Goal: Task Accomplishment & Management: Manage account settings

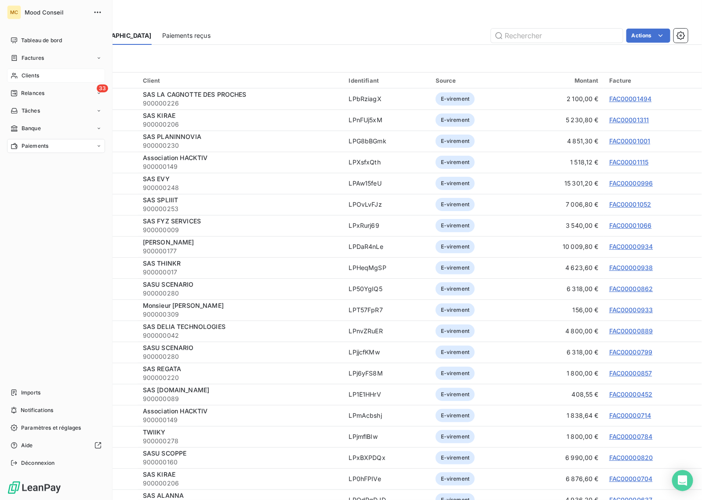
click at [18, 77] on icon at bounding box center [14, 75] width 7 height 7
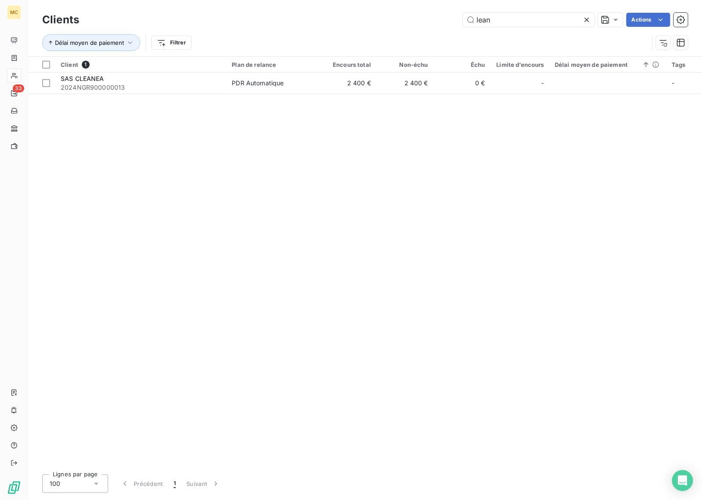
drag, startPoint x: 310, startPoint y: 17, endPoint x: 294, endPoint y: 18, distance: 16.7
click at [296, 17] on div "lean Actions" at bounding box center [389, 20] width 599 height 14
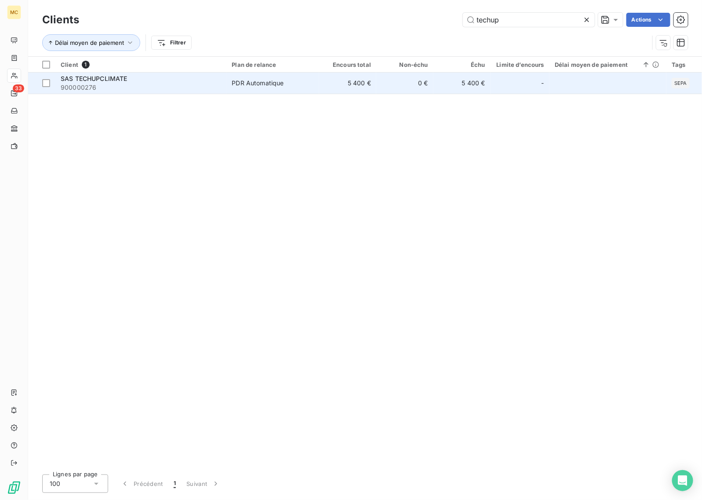
type input "techup"
click at [478, 86] on td "5 400 €" at bounding box center [462, 83] width 57 height 21
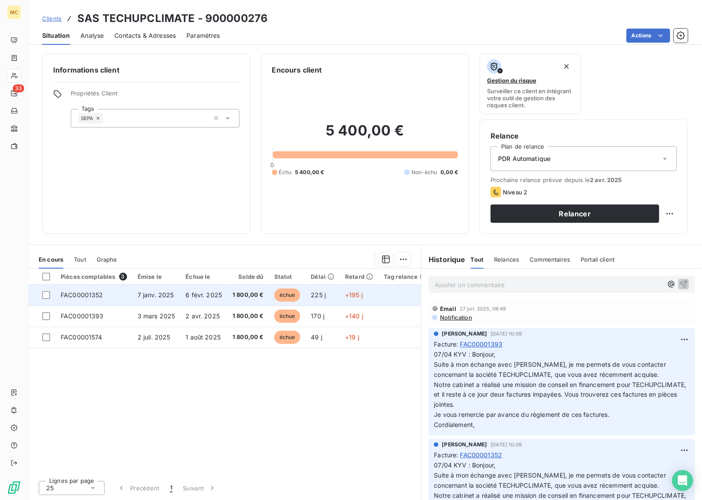
click at [204, 298] on span "6 févr. 2025" at bounding box center [204, 294] width 36 height 7
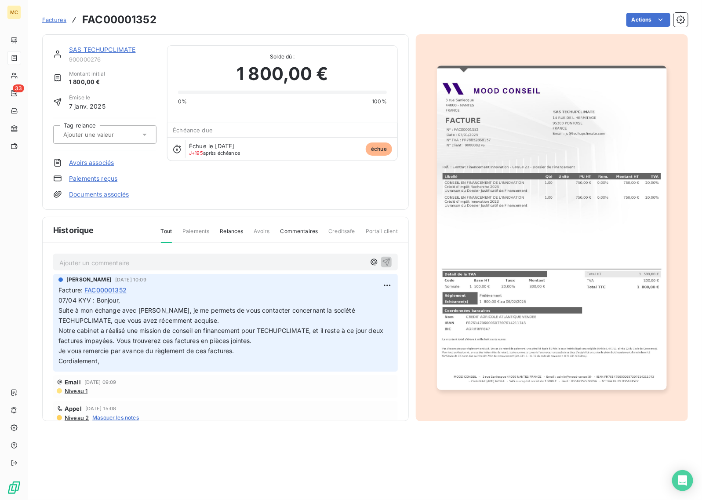
click at [528, 229] on img "button" at bounding box center [552, 228] width 230 height 325
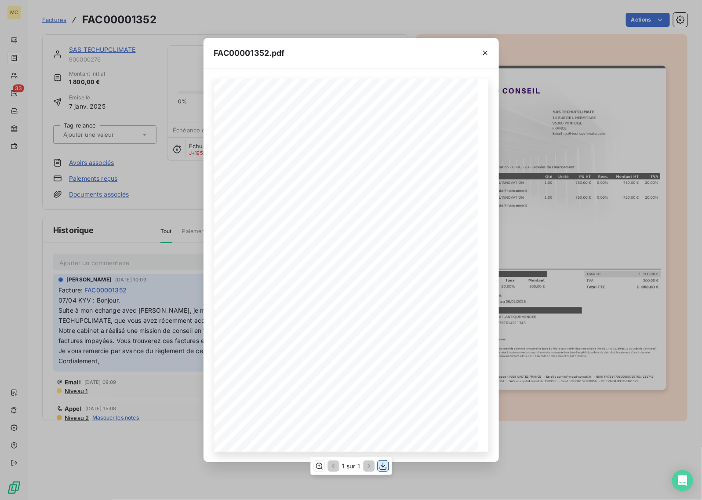
click at [386, 463] on icon "button" at bounding box center [383, 466] width 9 height 9
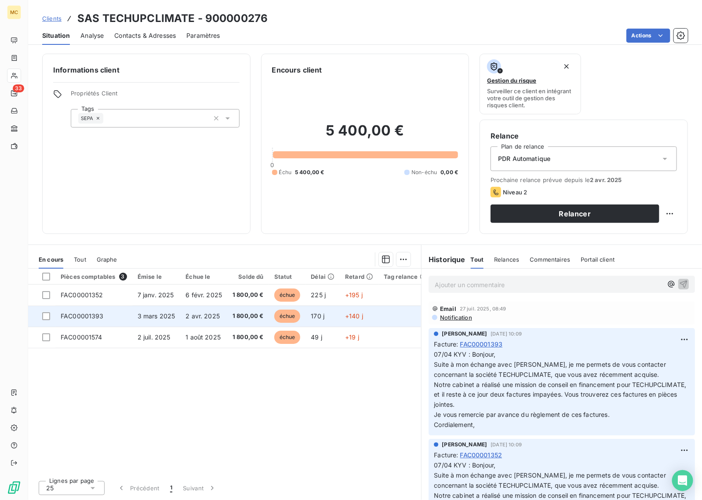
click at [205, 317] on span "2 avr. 2025" at bounding box center [203, 315] width 34 height 7
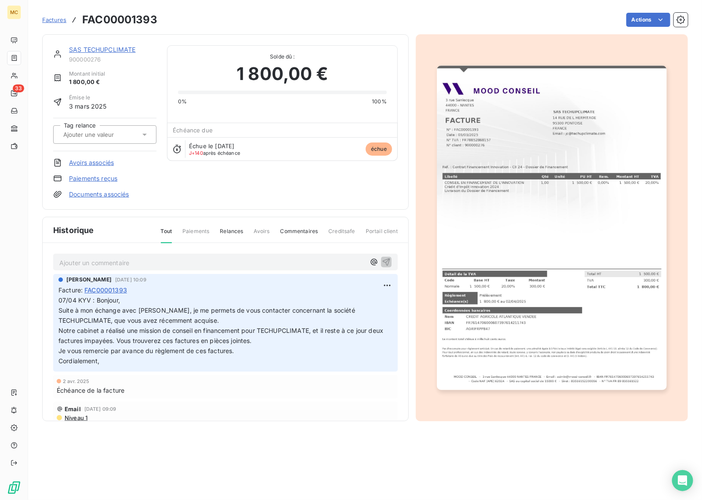
click at [558, 265] on img "button" at bounding box center [552, 228] width 230 height 325
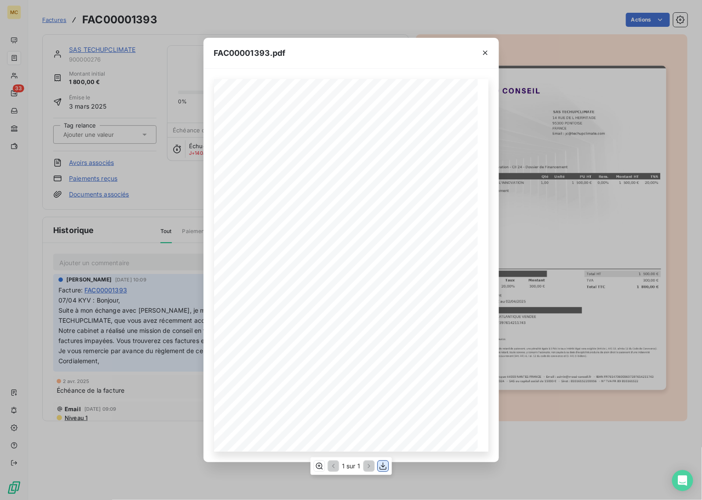
click at [385, 467] on icon "button" at bounding box center [383, 466] width 9 height 9
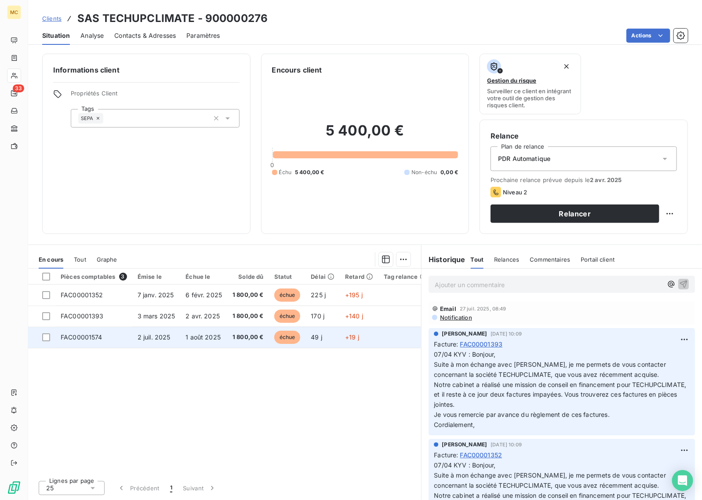
click at [186, 334] on span "1 août 2025" at bounding box center [203, 336] width 35 height 7
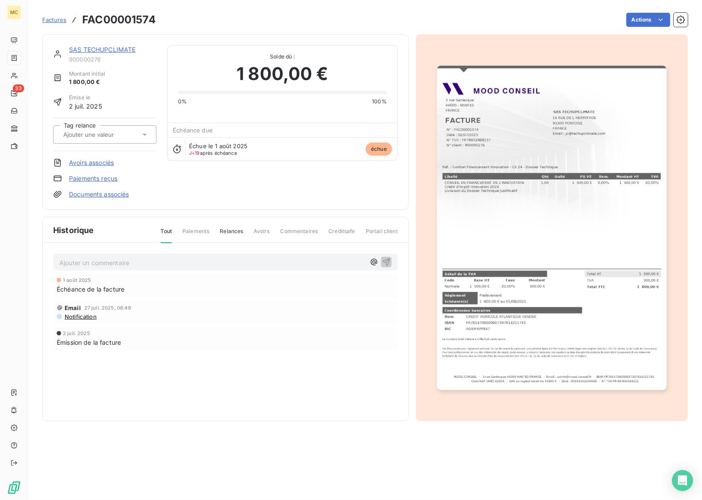
click at [561, 241] on img "button" at bounding box center [552, 228] width 230 height 325
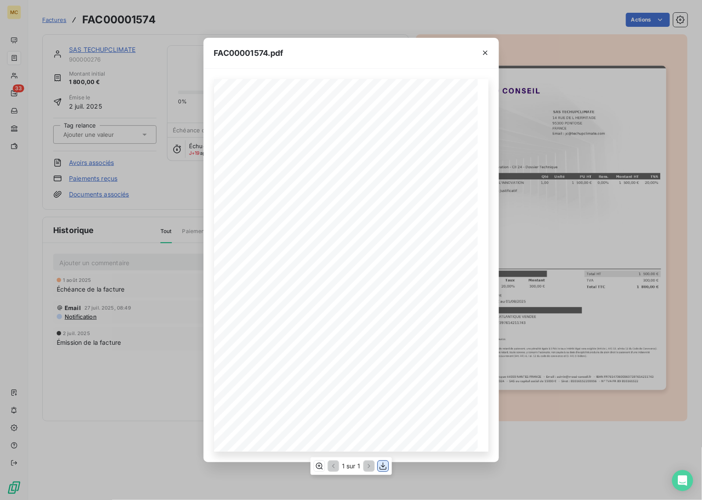
click at [384, 464] on icon "button" at bounding box center [383, 466] width 9 height 9
click at [155, 197] on div "FAC00001574.pdf MOOD CONSEIL - [STREET_ADDRESS] - Email : [EMAIL_ADDRESS][DOMAI…" at bounding box center [351, 250] width 702 height 500
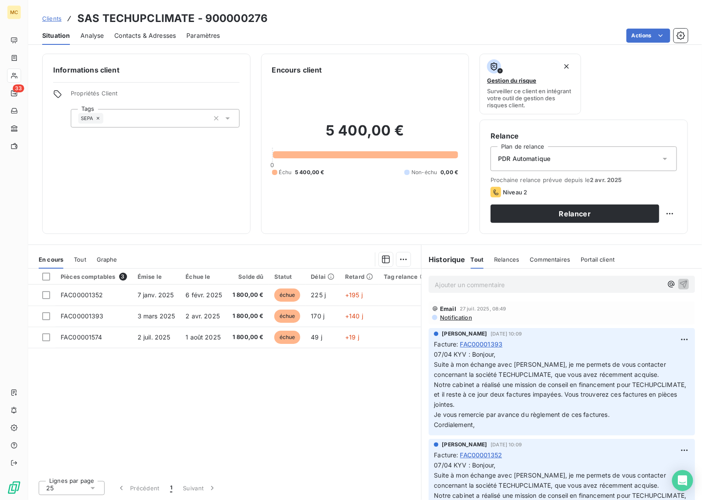
click at [152, 42] on div "Contacts & Adresses" at bounding box center [145, 35] width 62 height 18
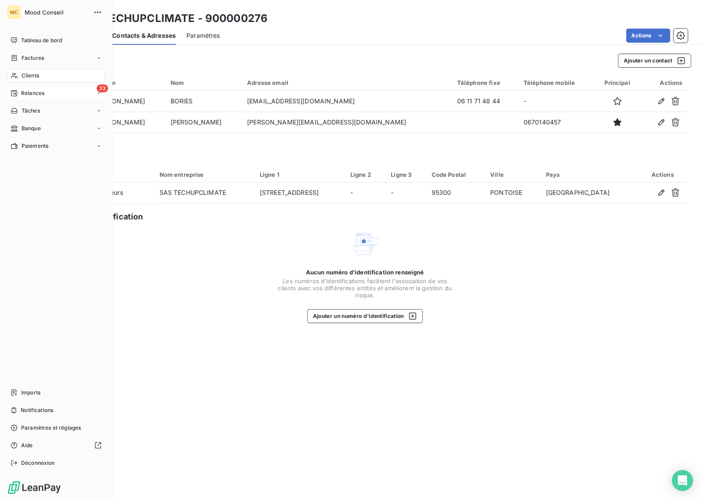
click at [39, 95] on span "Relances" at bounding box center [32, 93] width 23 height 8
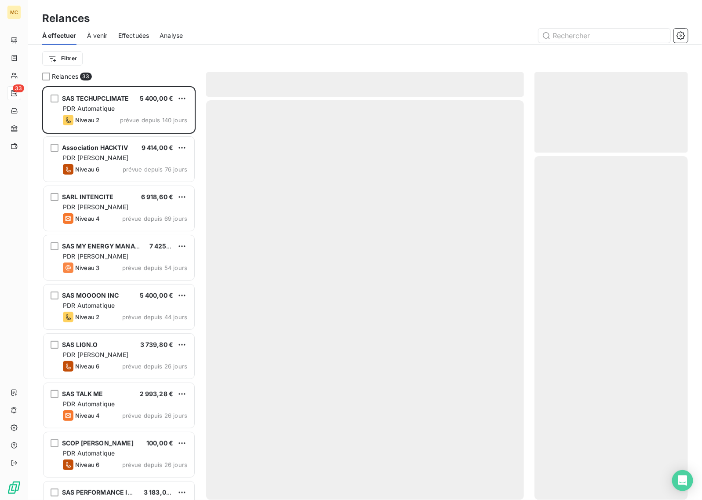
scroll to position [406, 145]
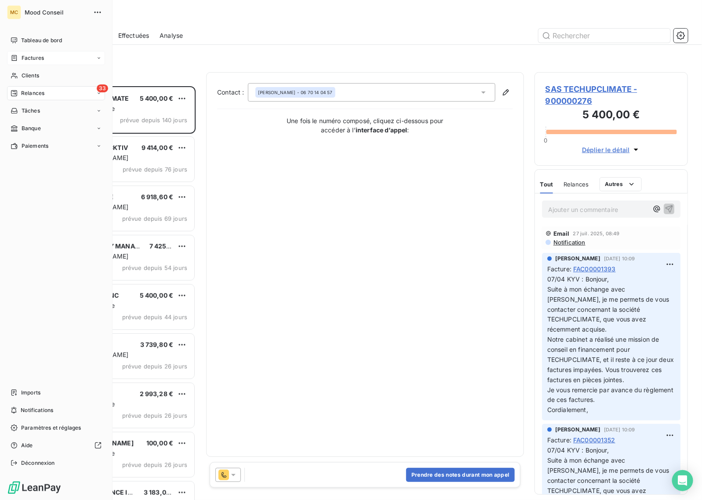
click at [29, 62] on span "Factures" at bounding box center [33, 58] width 22 height 8
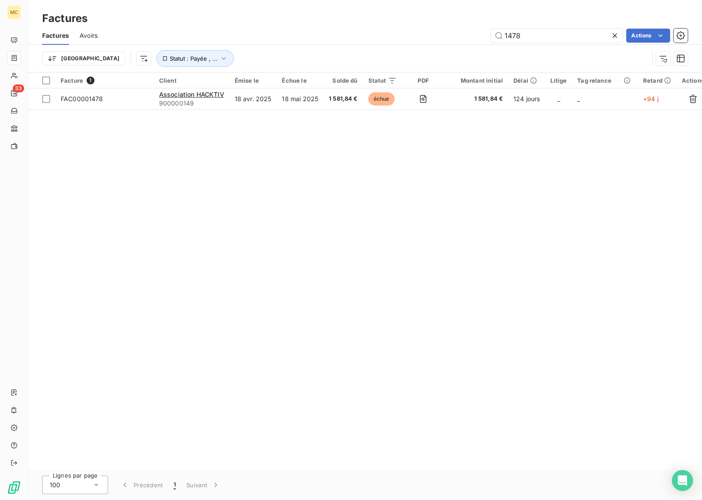
drag, startPoint x: 538, startPoint y: 34, endPoint x: 441, endPoint y: 32, distance: 96.8
click at [441, 32] on div "1478 Actions" at bounding box center [398, 36] width 580 height 14
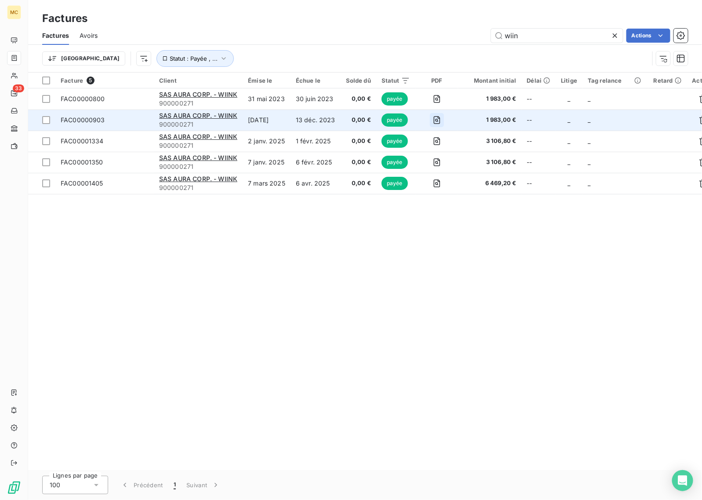
type input "wiin"
click at [437, 119] on icon "button" at bounding box center [437, 120] width 7 height 8
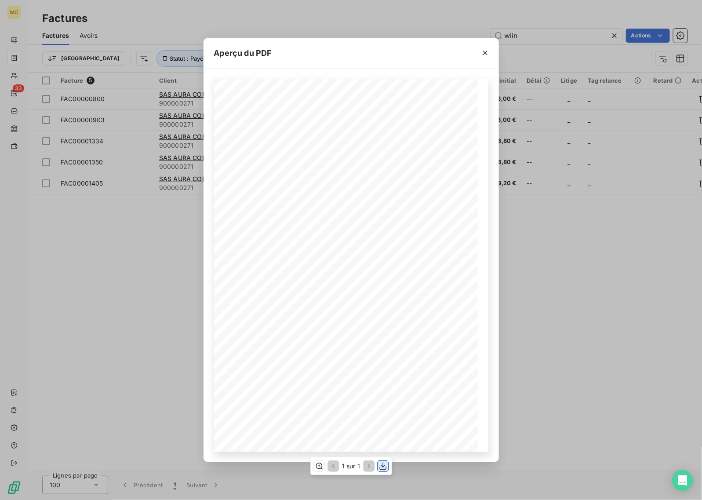
click at [383, 469] on icon "button" at bounding box center [383, 466] width 7 height 7
click at [108, 325] on div "Aperçu du PDF MOOD CONSEIL - [STREET_ADDRESS] - Email : [EMAIL_ADDRESS][DOMAIN_…" at bounding box center [351, 250] width 702 height 500
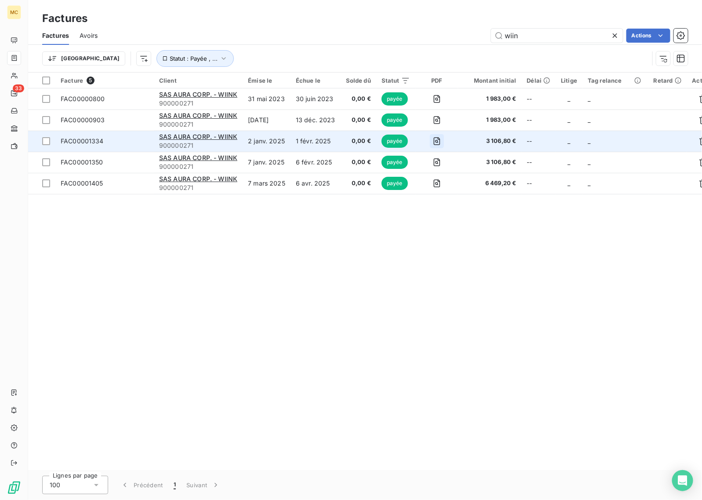
click at [435, 142] on icon "button" at bounding box center [436, 141] width 3 height 3
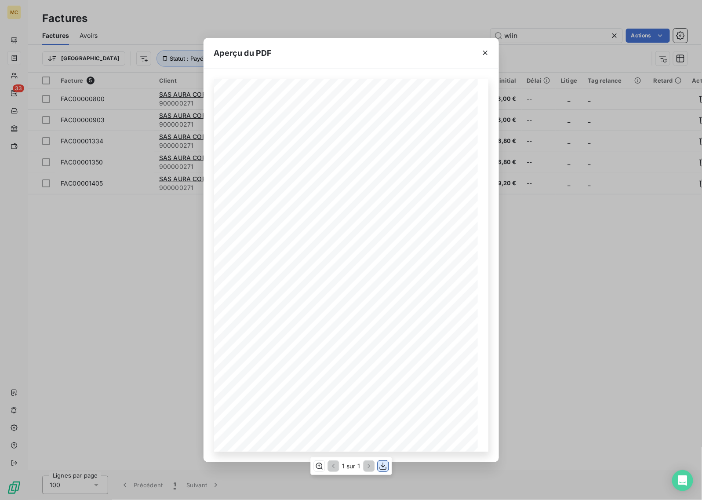
click at [383, 465] on icon "button" at bounding box center [383, 466] width 9 height 9
click at [148, 276] on div "Aperçu du PDF MOOD CONSEIL - [STREET_ADDRESS] - Email : [EMAIL_ADDRESS][DOMAIN_…" at bounding box center [351, 250] width 702 height 500
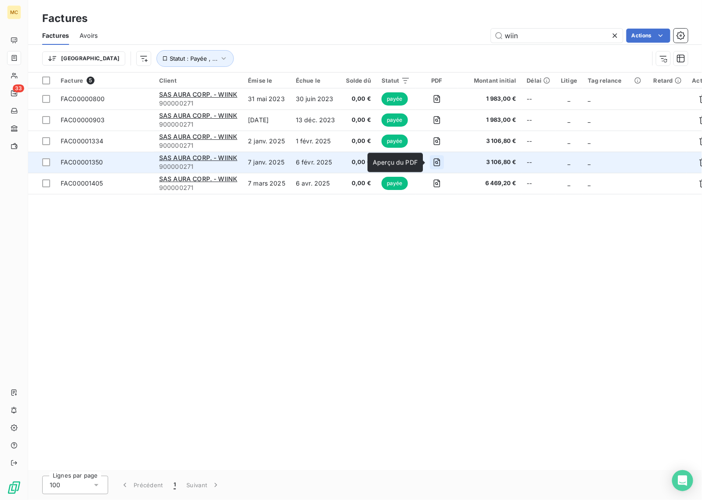
click at [435, 161] on icon "button" at bounding box center [436, 162] width 3 height 3
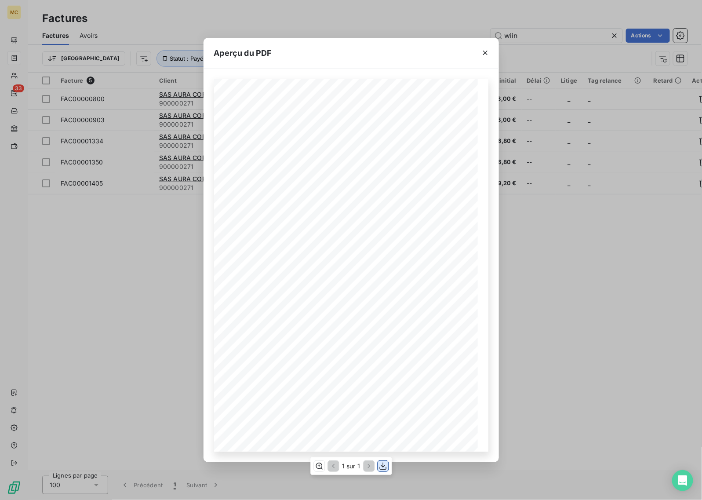
click at [387, 465] on icon "button" at bounding box center [383, 466] width 9 height 9
click at [124, 287] on div "Aperçu du PDF MOOD CONSEIL - [STREET_ADDRESS] - Email : [EMAIL_ADDRESS][DOMAIN_…" at bounding box center [351, 250] width 702 height 500
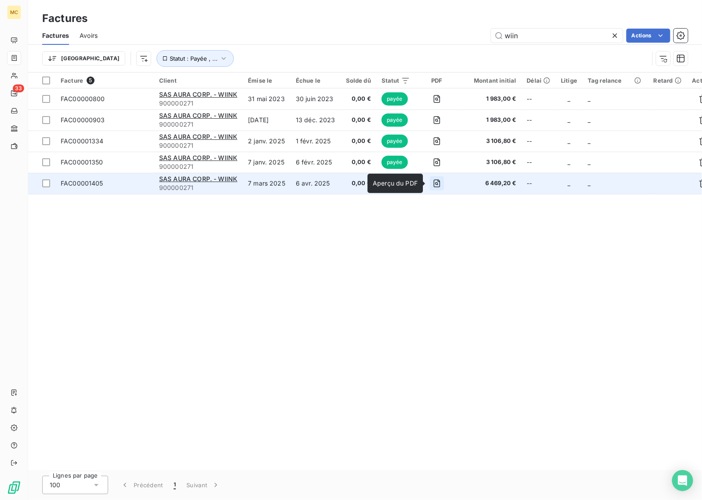
click at [435, 183] on icon "button" at bounding box center [436, 183] width 3 height 3
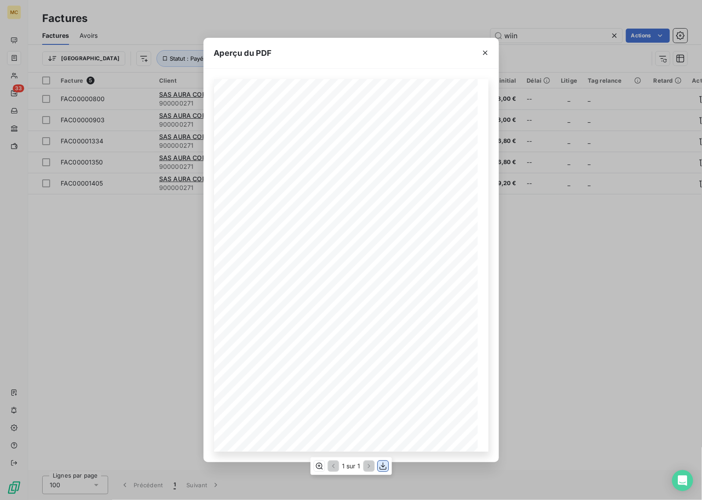
click at [385, 464] on icon "button" at bounding box center [383, 466] width 9 height 9
drag, startPoint x: 91, startPoint y: 284, endPoint x: 97, endPoint y: 282, distance: 6.7
click at [91, 284] on div "Aperçu du PDF MOOD CONSEIL - [STREET_ADDRESS] - Email : [EMAIL_ADDRESS][DOMAIN_…" at bounding box center [351, 250] width 702 height 500
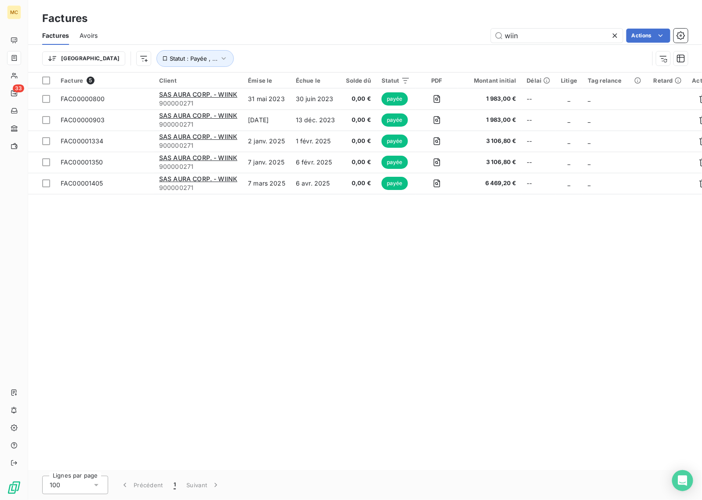
click at [229, 300] on div "Facture 5 Client Émise le Échue le Solde dû Statut PDF Montant initial Délai Li…" at bounding box center [365, 272] width 674 height 398
click at [226, 277] on div "Facture 5 Client Émise le Échue le Solde dû Statut PDF Montant initial Délai Li…" at bounding box center [365, 272] width 674 height 398
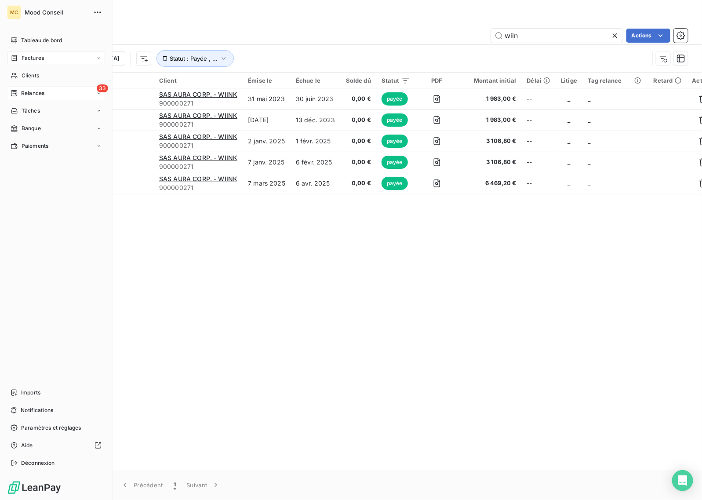
click at [13, 97] on div "Relances" at bounding box center [28, 93] width 34 height 8
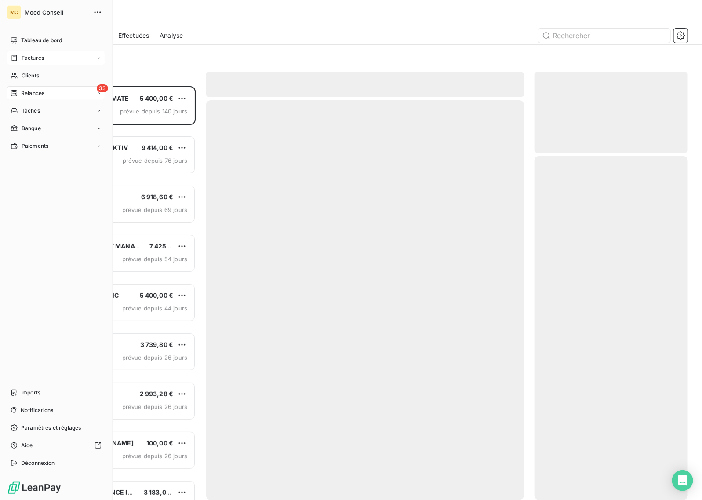
scroll to position [406, 145]
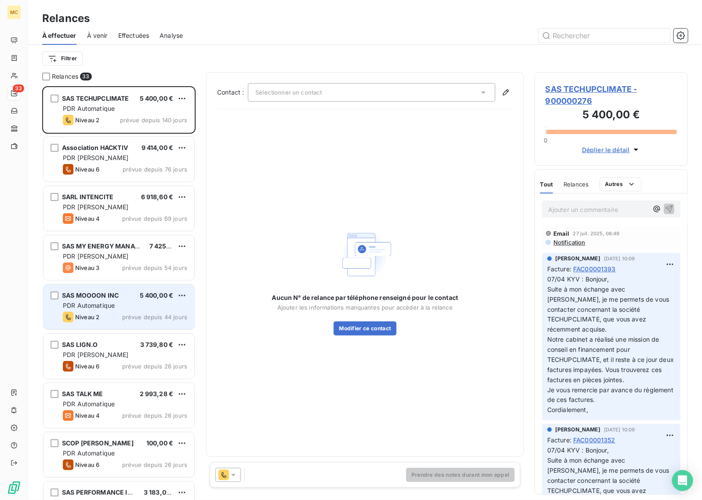
click at [131, 314] on span "prévue depuis 44 jours" at bounding box center [154, 317] width 65 height 7
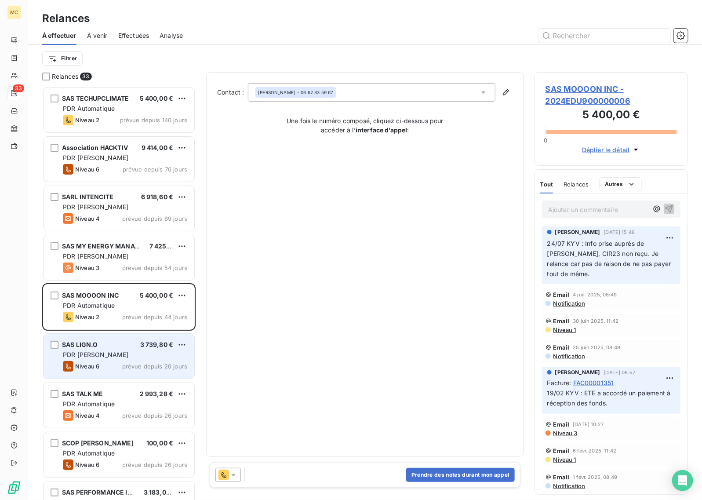
click at [131, 343] on div "SAS LIGN.O 3 739,80 €" at bounding box center [125, 345] width 124 height 8
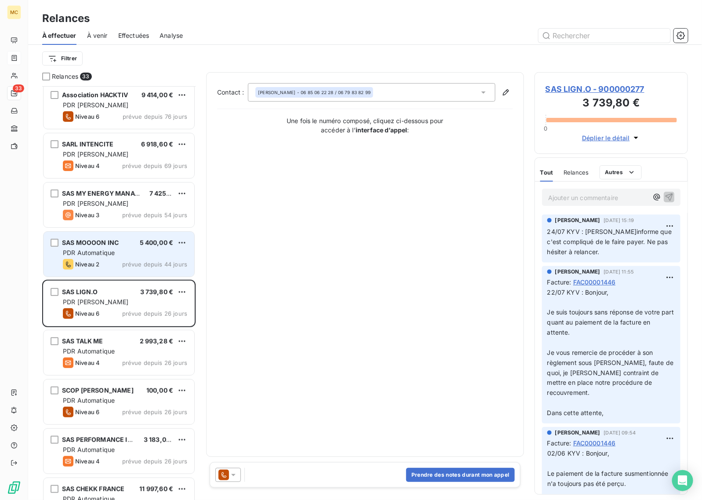
scroll to position [55, 0]
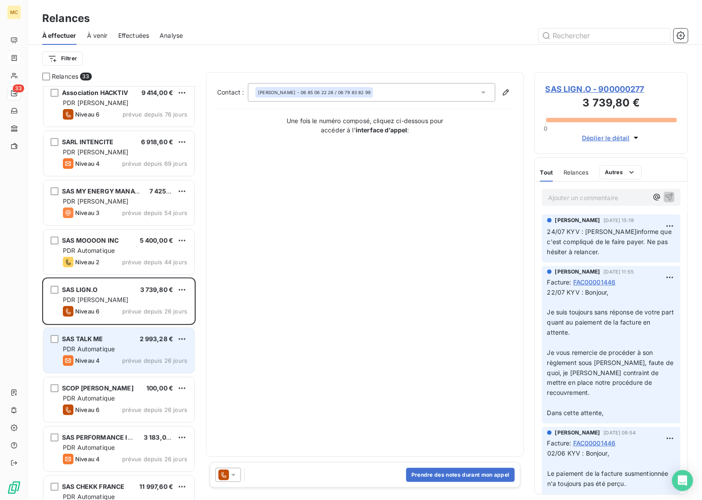
click at [124, 350] on div "PDR Automatique" at bounding box center [125, 349] width 124 height 9
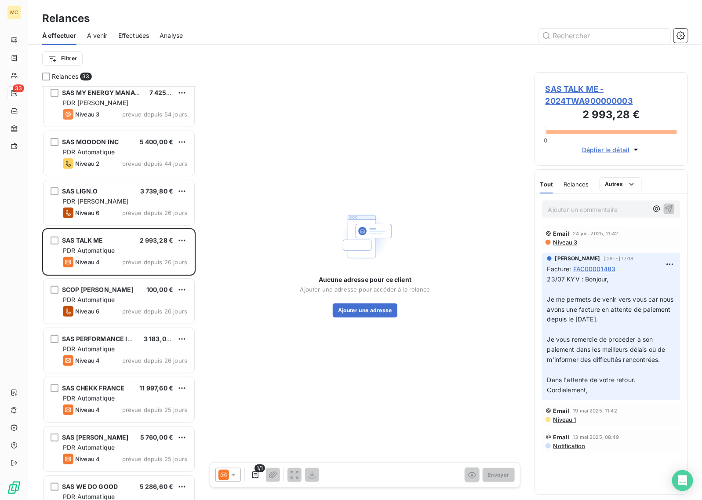
scroll to position [165, 0]
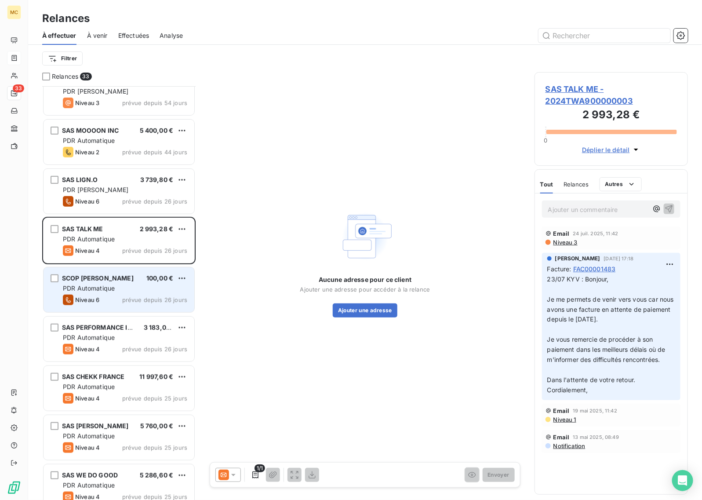
click at [123, 292] on div "PDR Automatique" at bounding box center [125, 288] width 124 height 9
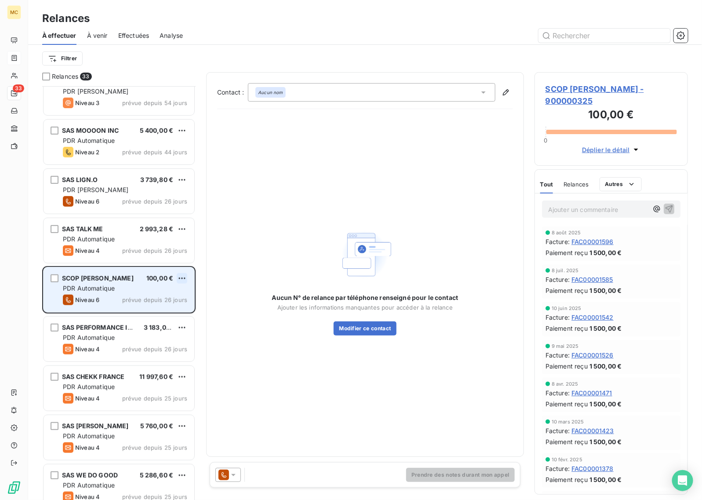
click at [179, 277] on html "MC 33 Relances À effectuer À venir Effectuées Analyse Filtrer Relances 33 SARL …" at bounding box center [351, 250] width 702 height 500
click at [165, 311] on div "Passer cette action" at bounding box center [144, 312] width 79 height 14
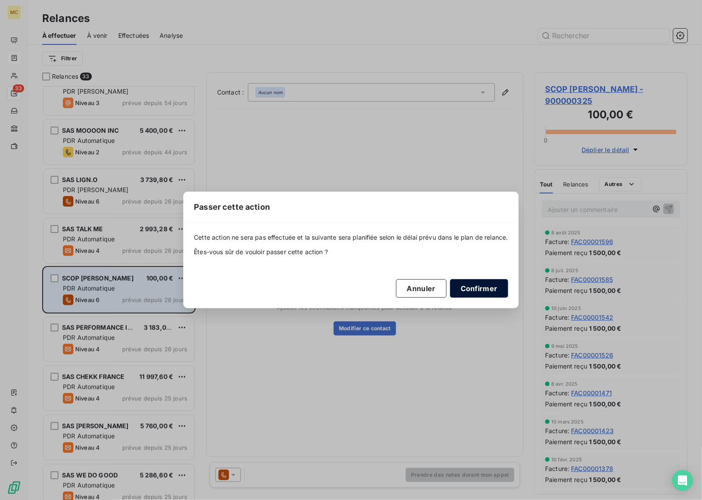
click at [489, 285] on button "Confirmer" at bounding box center [479, 288] width 58 height 18
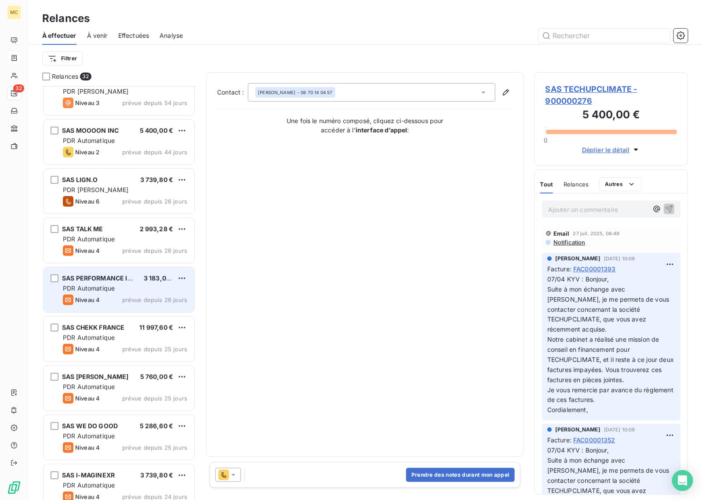
click at [115, 297] on div "Niveau 4 prévue depuis 26 jours" at bounding box center [125, 300] width 124 height 11
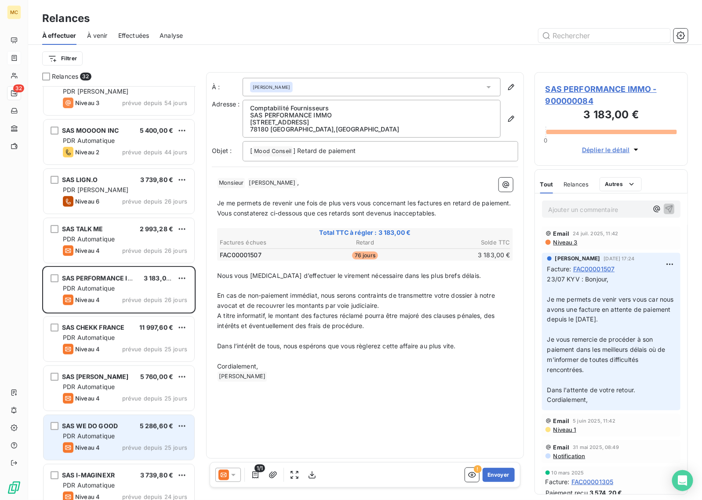
click at [121, 432] on div "PDR Automatique" at bounding box center [125, 436] width 124 height 9
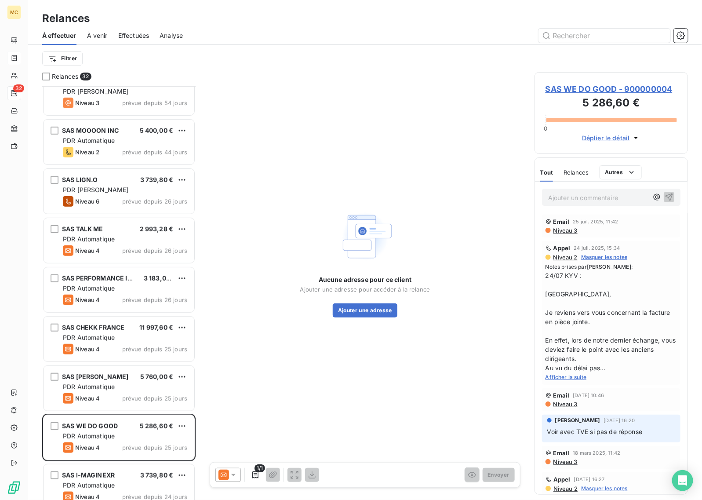
click at [573, 376] on span "Afficher la suite" at bounding box center [566, 377] width 41 height 7
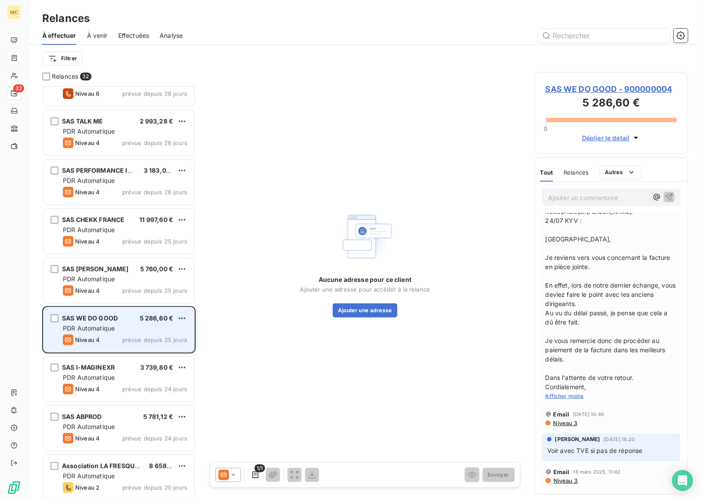
scroll to position [275, 0]
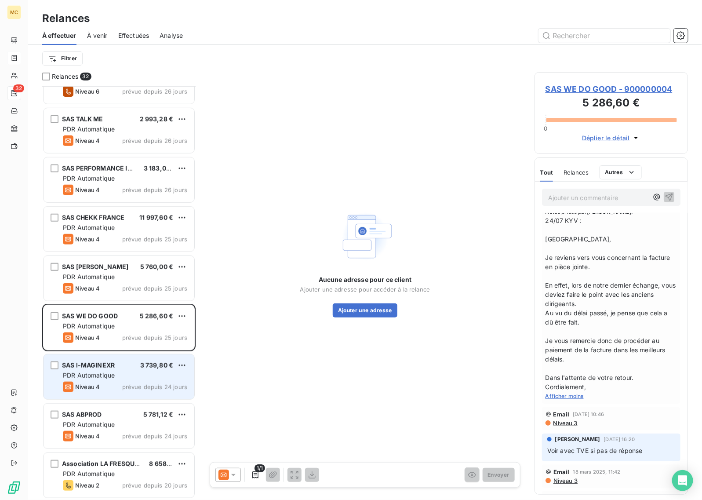
click at [121, 378] on div "PDR Automatique" at bounding box center [125, 375] width 124 height 9
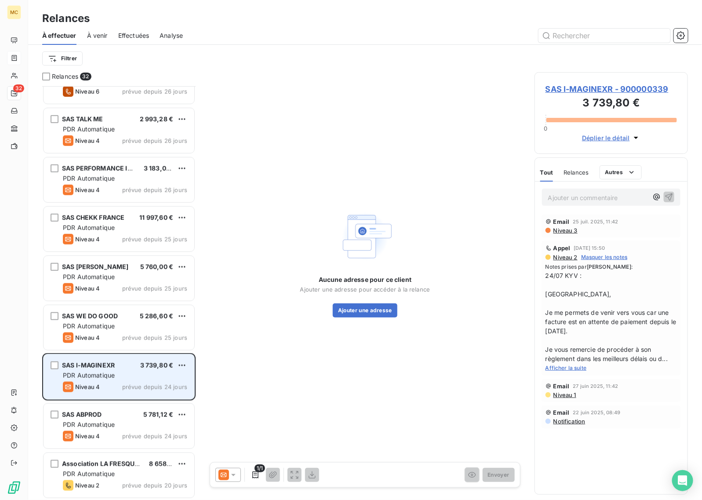
scroll to position [330, 0]
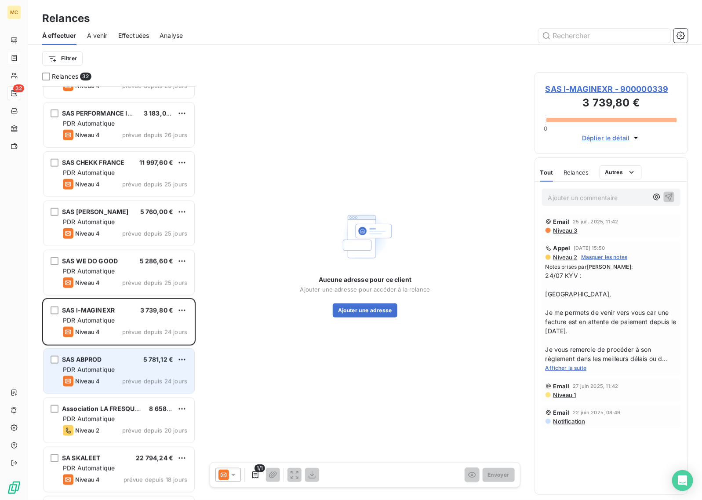
click at [125, 371] on div "PDR Automatique" at bounding box center [125, 369] width 124 height 9
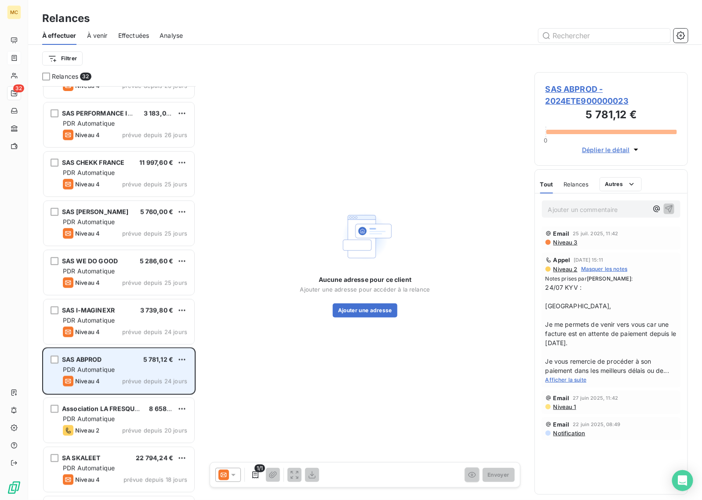
scroll to position [385, 0]
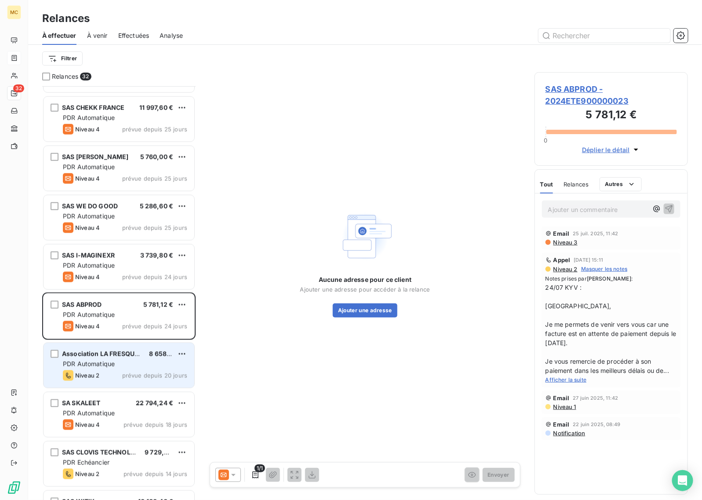
click at [130, 361] on div "PDR Automatique" at bounding box center [125, 364] width 124 height 9
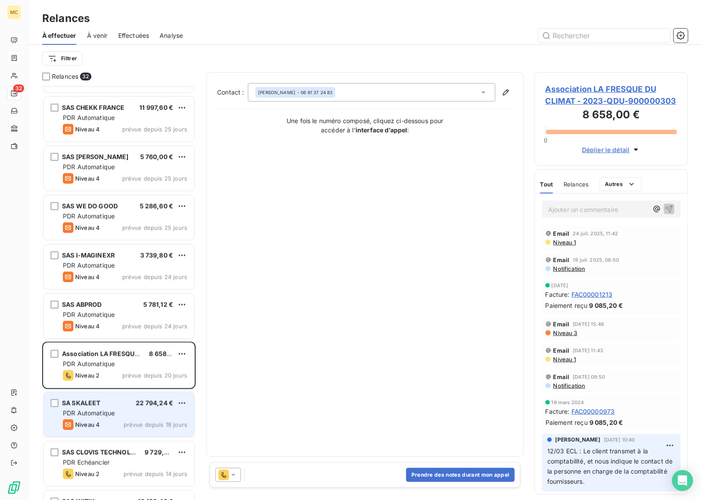
click at [124, 419] on div "SA SKALEET 22 794,24 € PDR Automatique Niveau 4 prévue depuis 18 jours" at bounding box center [119, 414] width 151 height 45
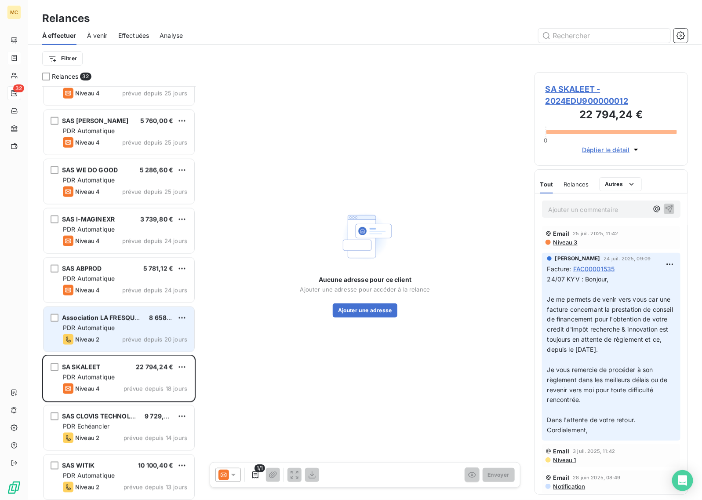
scroll to position [440, 0]
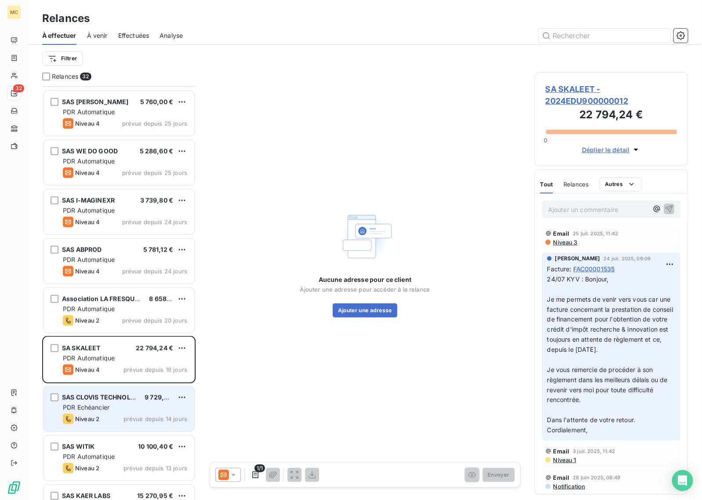
click at [122, 409] on div "PDR Echéancier" at bounding box center [125, 407] width 124 height 9
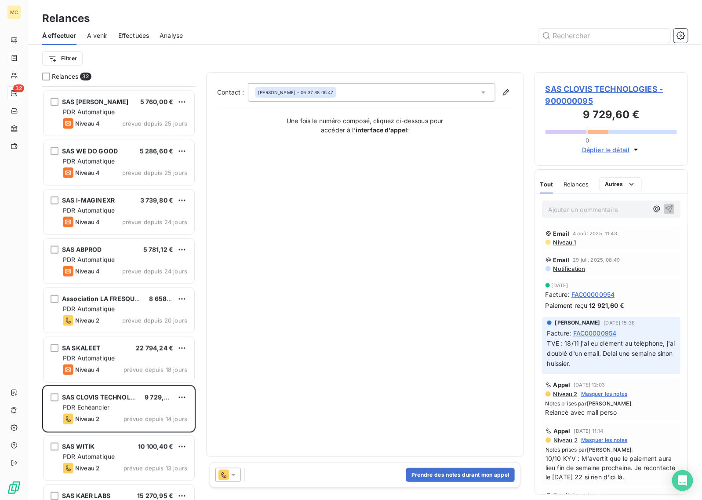
click at [586, 91] on span "SAS CLOVIS TECHNOLOGIES - 900000095" at bounding box center [611, 95] width 131 height 24
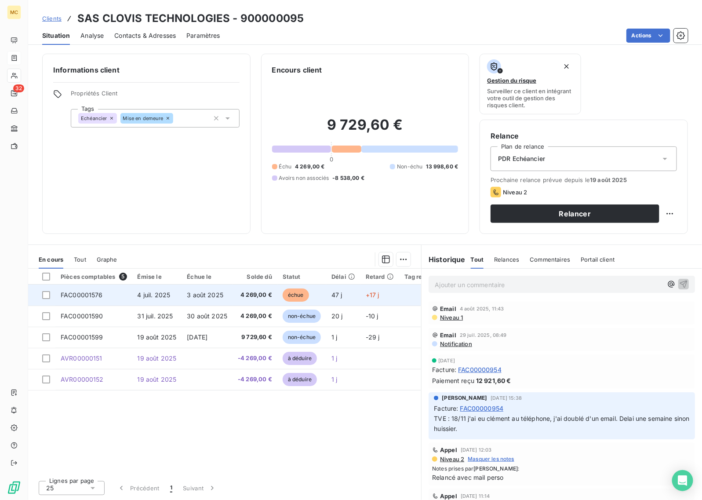
click at [238, 297] on span "4 269,00 €" at bounding box center [255, 295] width 34 height 9
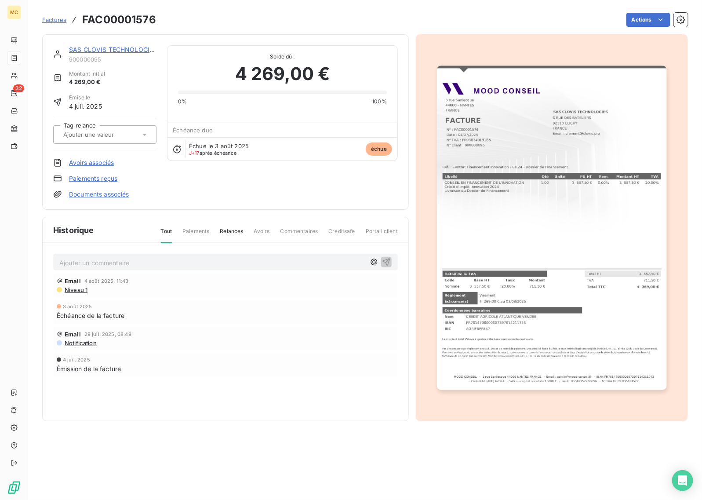
click at [93, 163] on link "Avoirs associés" at bounding box center [91, 162] width 45 height 9
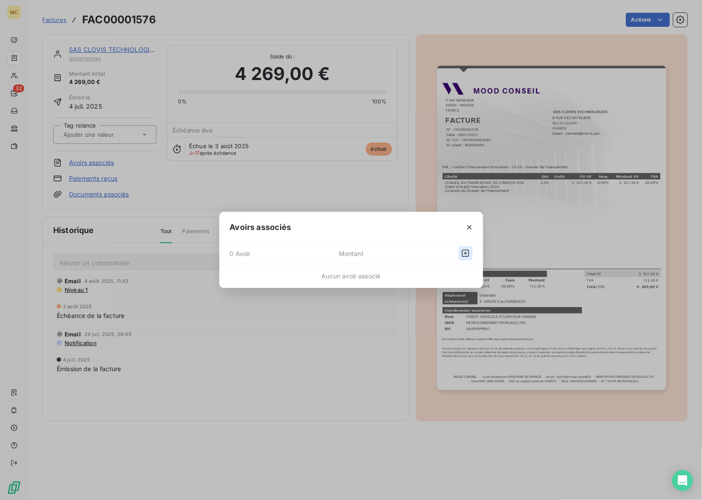
click at [462, 254] on icon "button" at bounding box center [465, 253] width 9 height 9
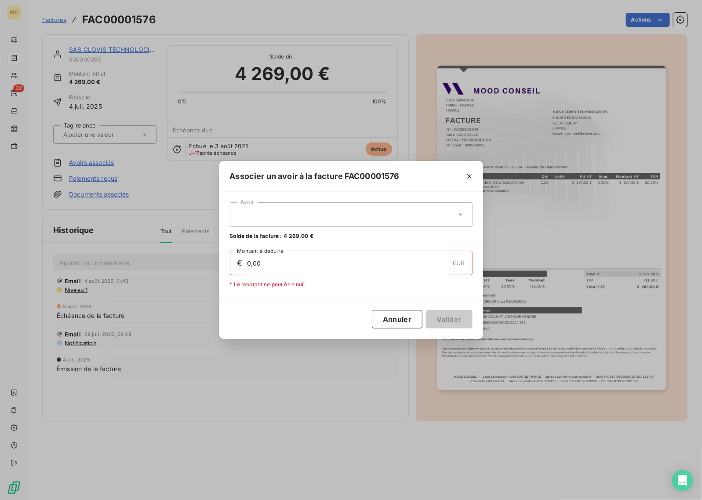
click at [322, 212] on div at bounding box center [351, 214] width 243 height 25
click at [293, 235] on div "AVR00000151 4 269,00 €" at bounding box center [351, 236] width 232 height 8
type input "4 269,00"
click at [453, 313] on button "Valider" at bounding box center [449, 319] width 46 height 18
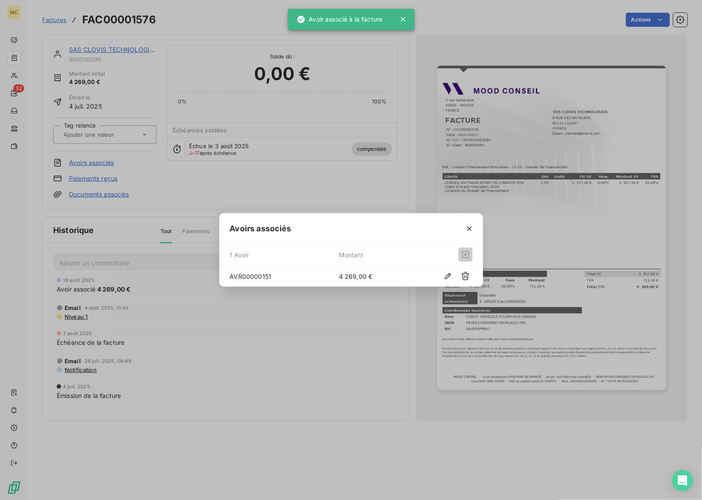
drag, startPoint x: 239, startPoint y: 130, endPoint x: 182, endPoint y: 64, distance: 86.7
click at [236, 128] on div "Avoirs associés 1 Avoir Montant AVR00000151 4 269,00 €" at bounding box center [351, 250] width 702 height 500
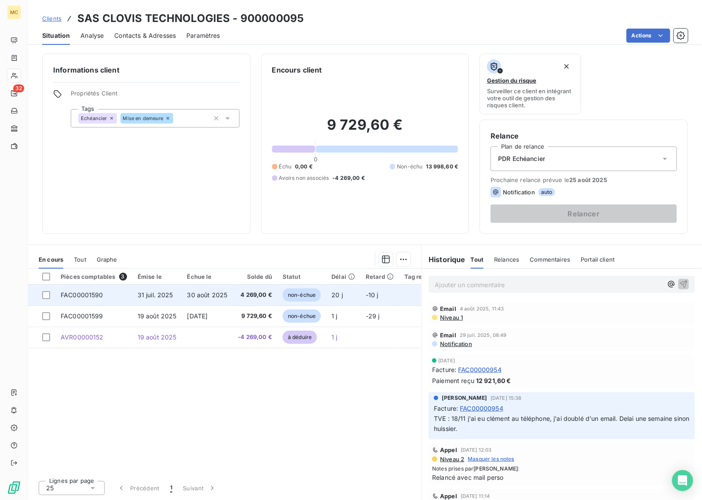
click at [227, 295] on td "30 août 2025" at bounding box center [207, 295] width 51 height 21
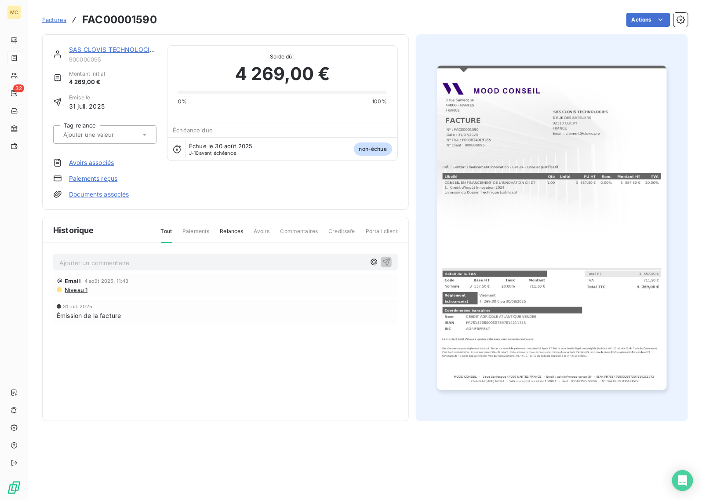
click at [99, 163] on link "Avoirs associés" at bounding box center [91, 162] width 45 height 9
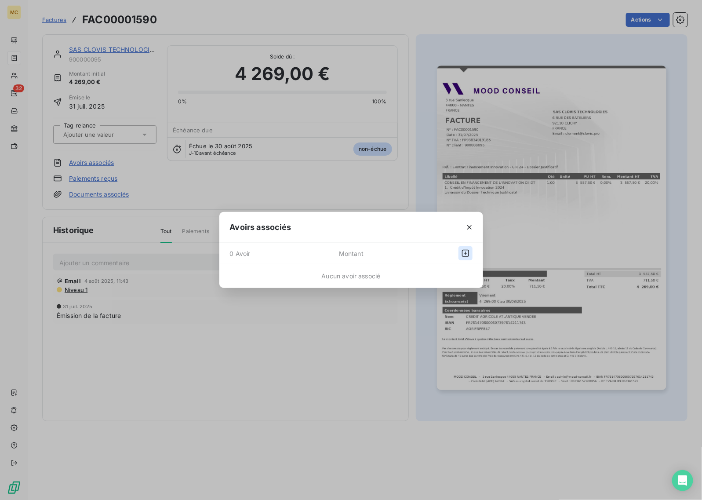
click at [465, 254] on icon "button" at bounding box center [465, 253] width 7 height 7
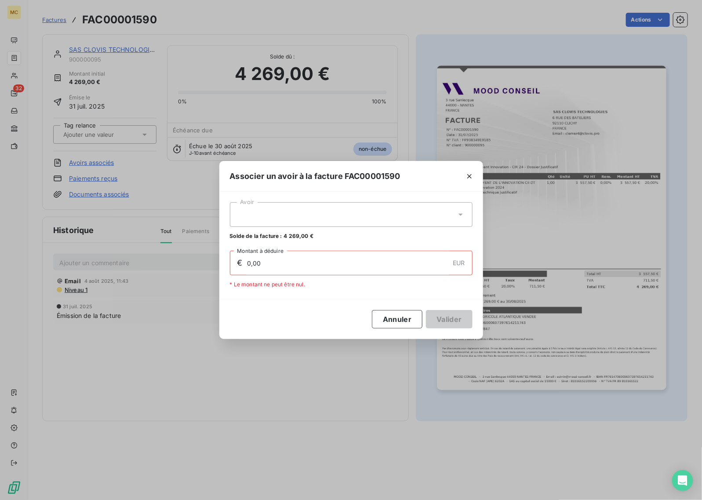
click at [275, 215] on div at bounding box center [351, 214] width 243 height 25
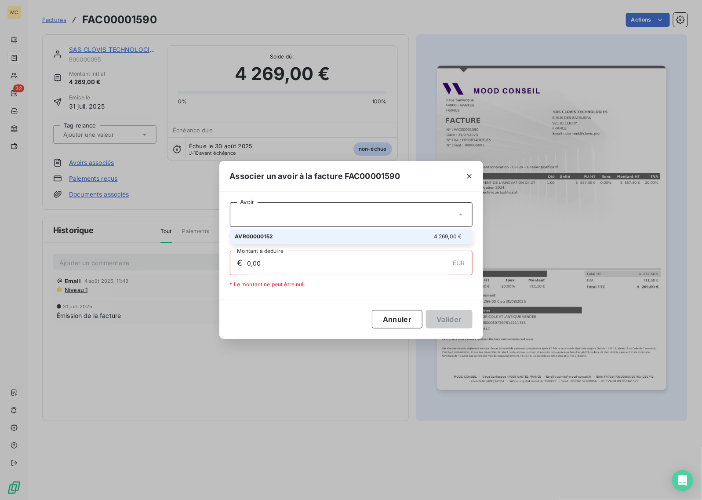
click at [291, 240] on div "AVR00000152 4 269,00 €" at bounding box center [351, 236] width 232 height 8
type input "4 269,00"
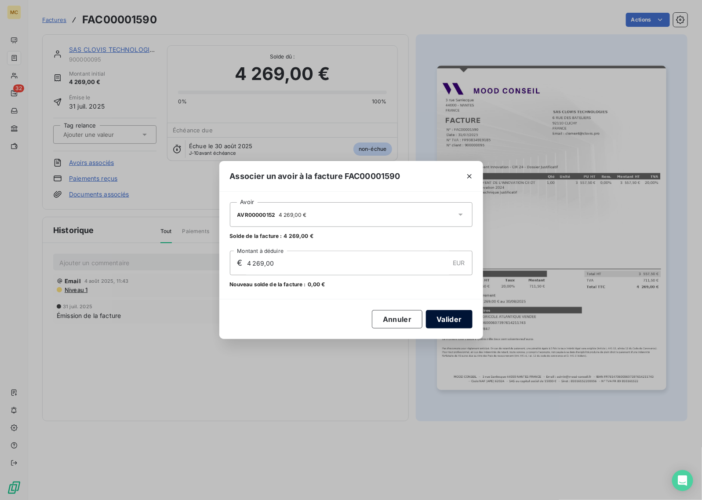
click at [451, 318] on button "Valider" at bounding box center [449, 319] width 46 height 18
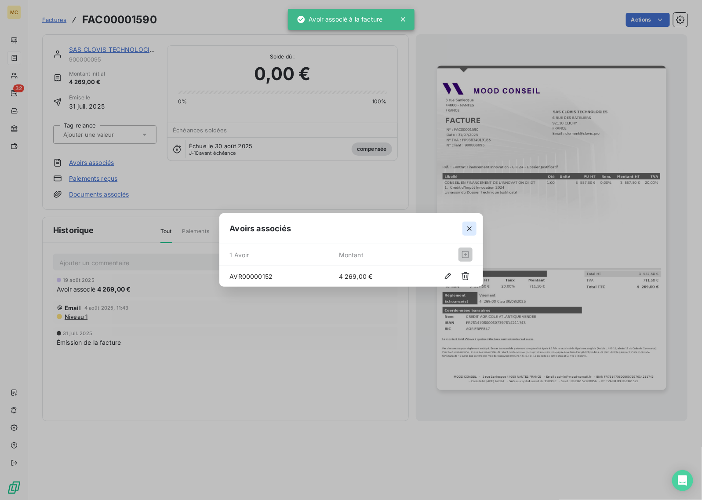
click at [469, 231] on icon "button" at bounding box center [469, 228] width 9 height 9
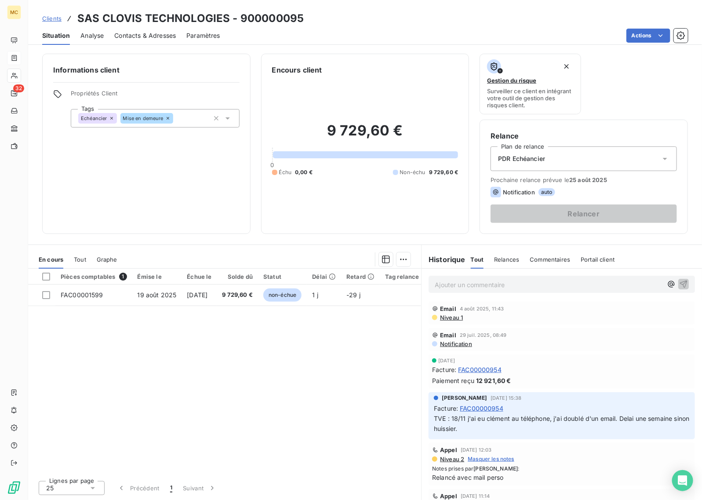
click at [188, 118] on div "Echéancier Mise en demeure" at bounding box center [155, 118] width 169 height 18
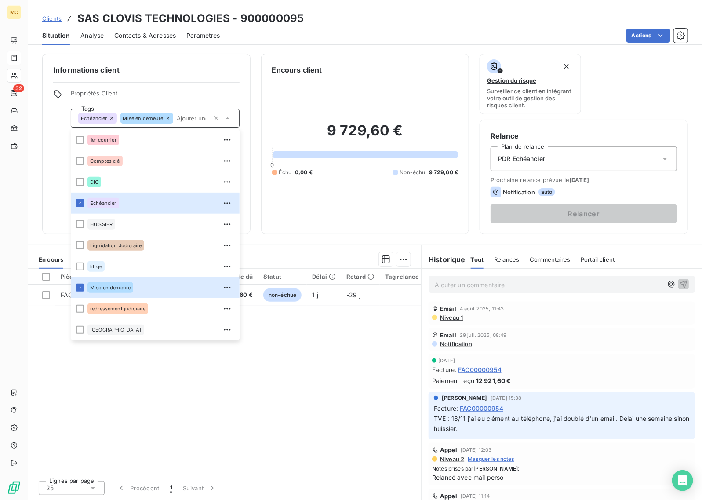
click at [168, 119] on icon at bounding box center [168, 118] width 3 height 3
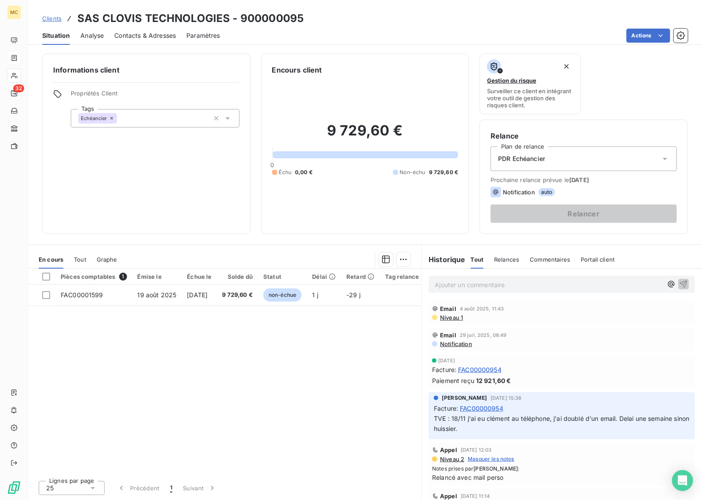
click at [111, 117] on icon at bounding box center [111, 118] width 5 height 5
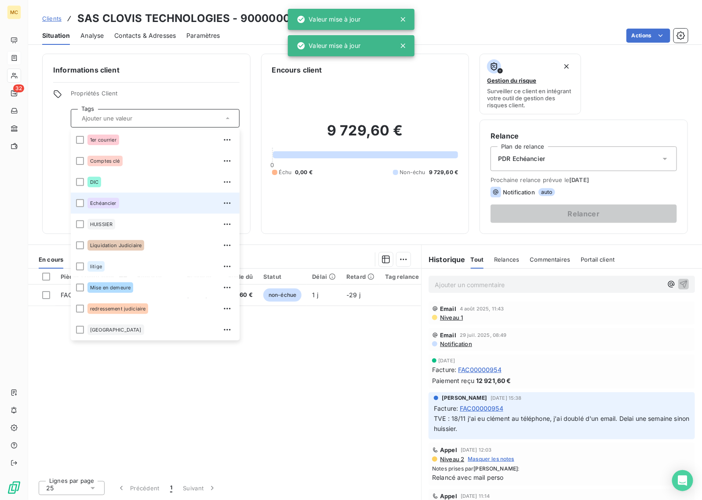
click at [171, 90] on span "Propriétés Client" at bounding box center [155, 96] width 169 height 12
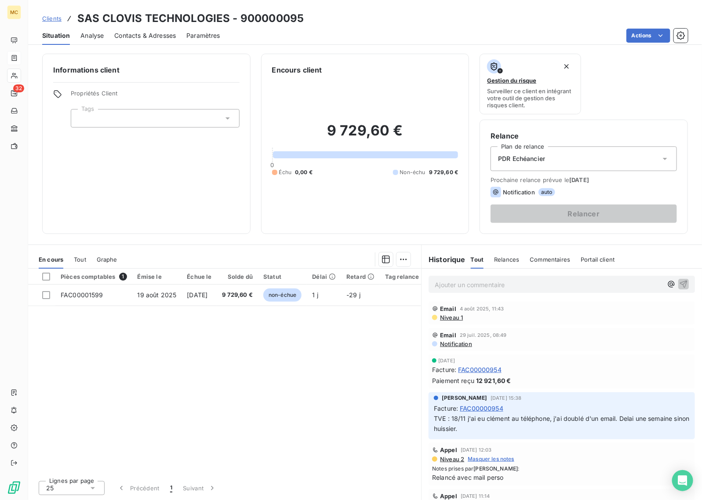
drag, startPoint x: 594, startPoint y: 152, endPoint x: 590, endPoint y: 157, distance: 6.3
click at [595, 153] on div "PDR Echéancier" at bounding box center [584, 158] width 186 height 25
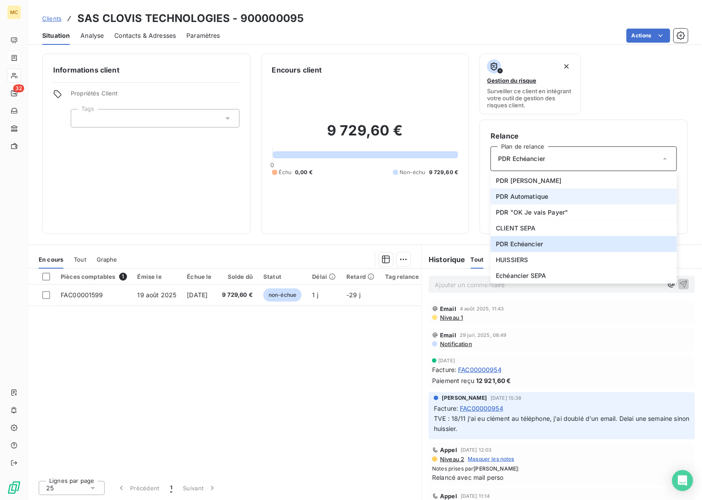
click at [553, 198] on li "PDR Automatique" at bounding box center [584, 197] width 186 height 16
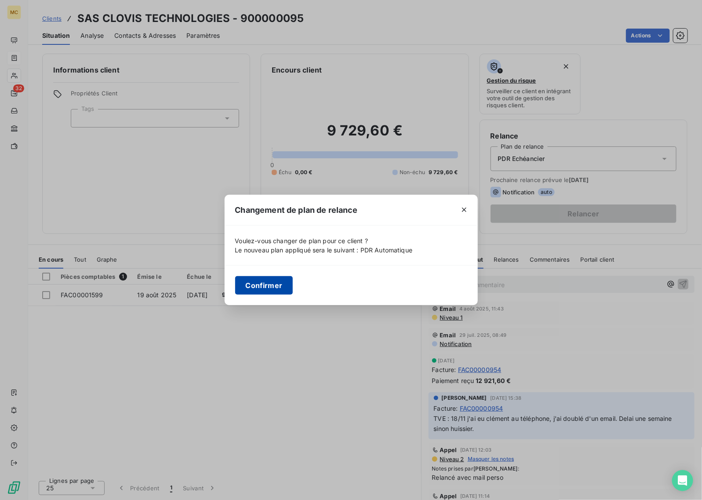
click at [277, 278] on button "Confirmer" at bounding box center [264, 285] width 58 height 18
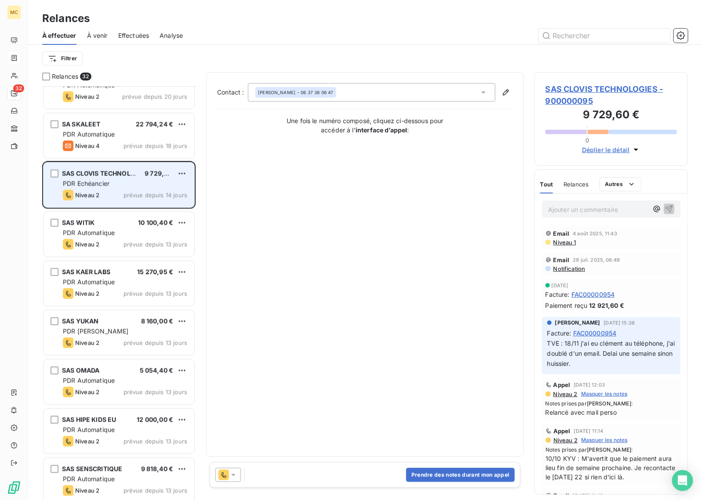
scroll to position [660, 0]
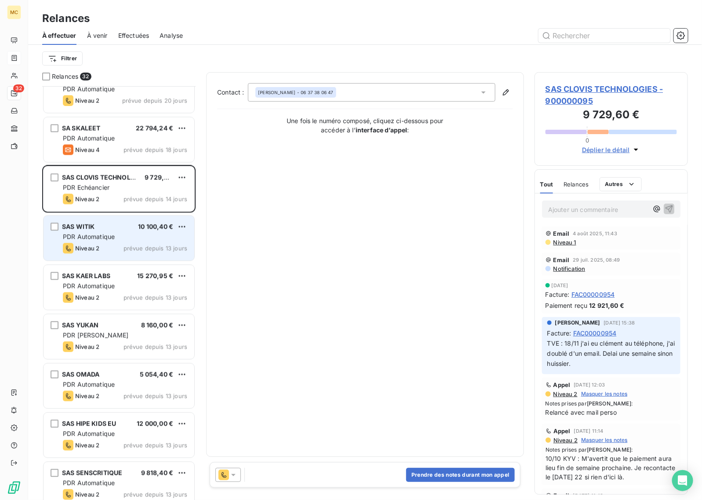
click at [111, 223] on div "SAS WITIK 10 100,40 €" at bounding box center [125, 227] width 124 height 8
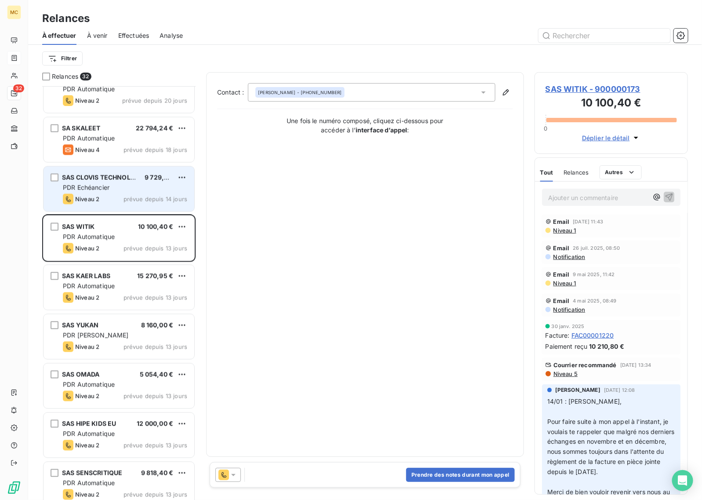
click at [115, 186] on div "PDR Echéancier" at bounding box center [125, 187] width 124 height 9
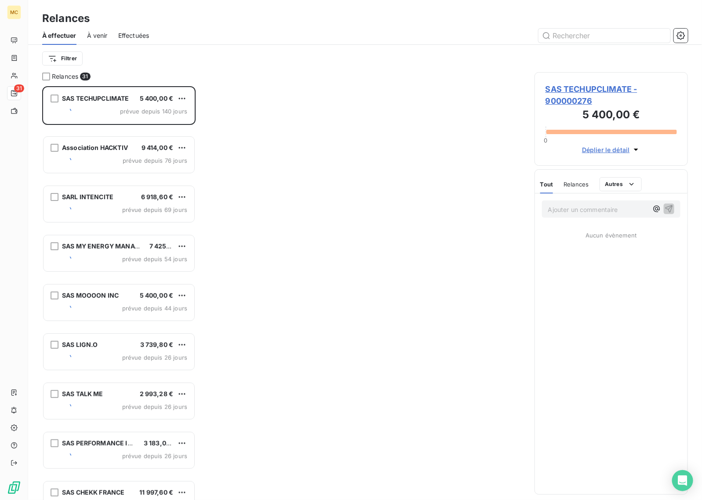
scroll to position [406, 145]
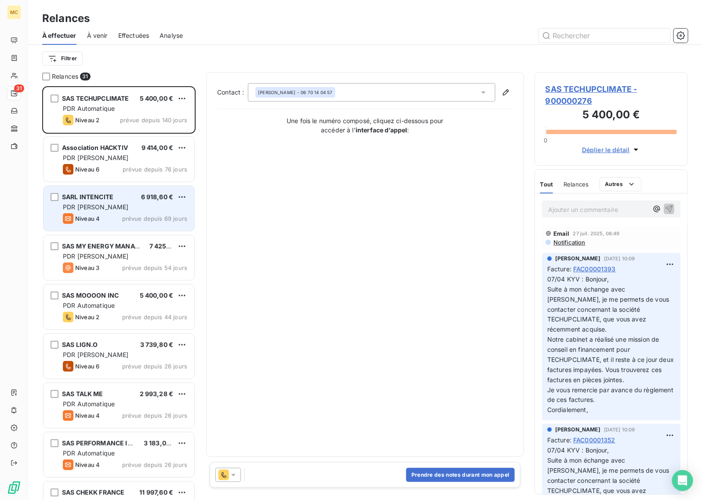
click at [130, 206] on div "PDR [PERSON_NAME]" at bounding box center [125, 207] width 124 height 9
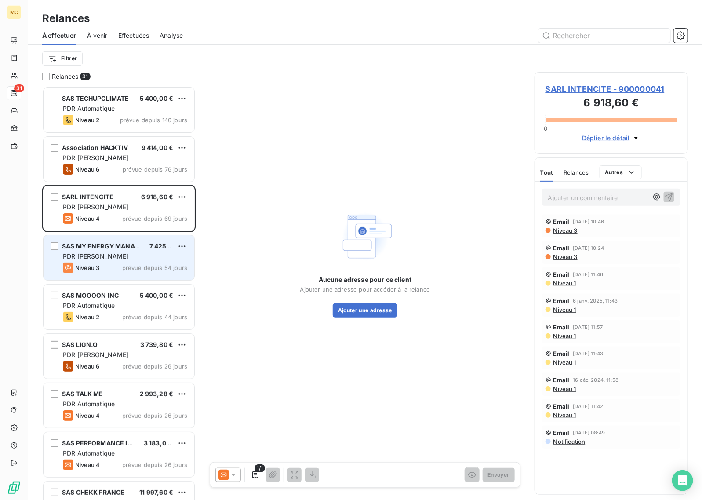
click at [124, 253] on div "PDR [PERSON_NAME]" at bounding box center [125, 256] width 124 height 9
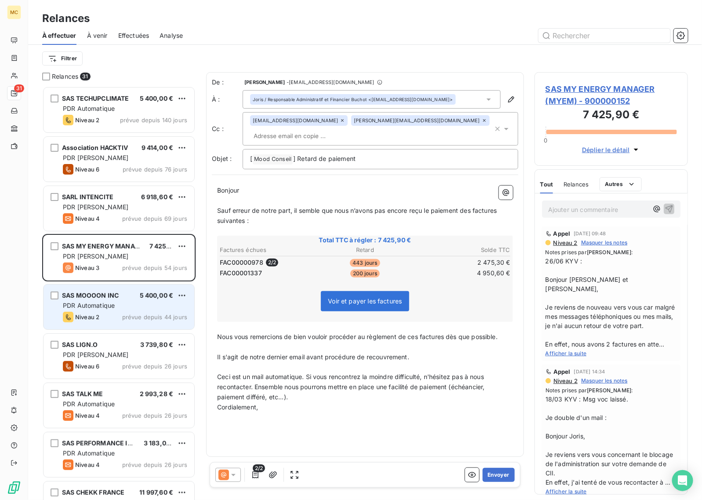
click at [131, 307] on div "PDR Automatique" at bounding box center [125, 305] width 124 height 9
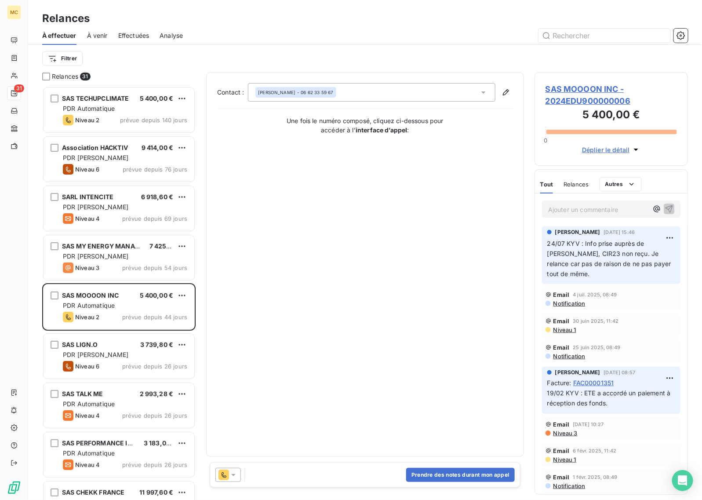
click at [470, 91] on div "Ange Ghinozzi - 06 62 33 59 67" at bounding box center [372, 92] width 248 height 18
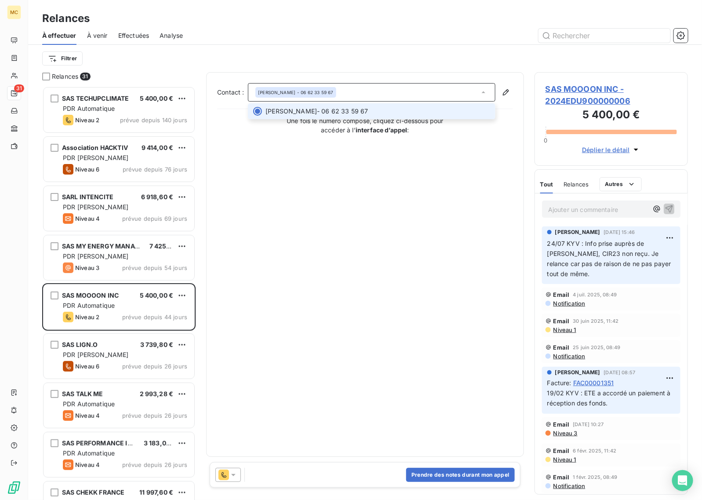
click at [470, 91] on div "Ange Ghinozzi - 06 62 33 59 67" at bounding box center [372, 92] width 248 height 18
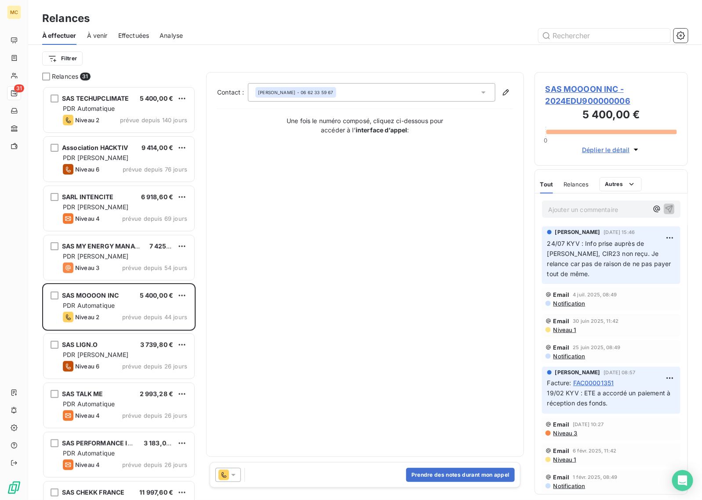
click at [237, 476] on icon at bounding box center [233, 475] width 9 height 9
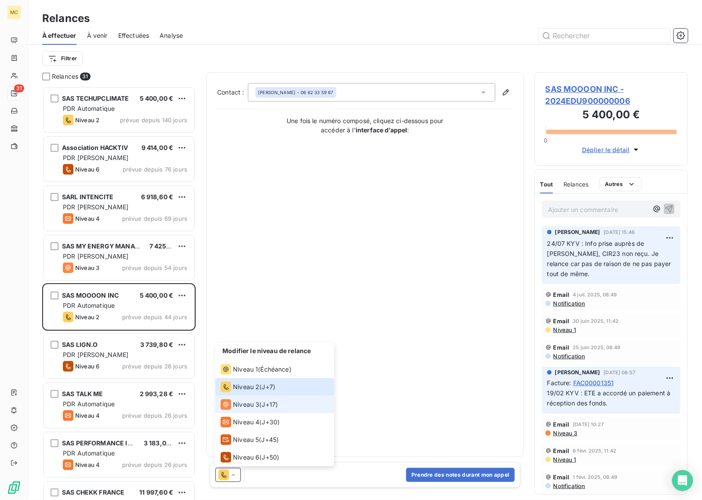
click at [259, 403] on div "Niveau 3 ( J+17 )" at bounding box center [249, 404] width 57 height 11
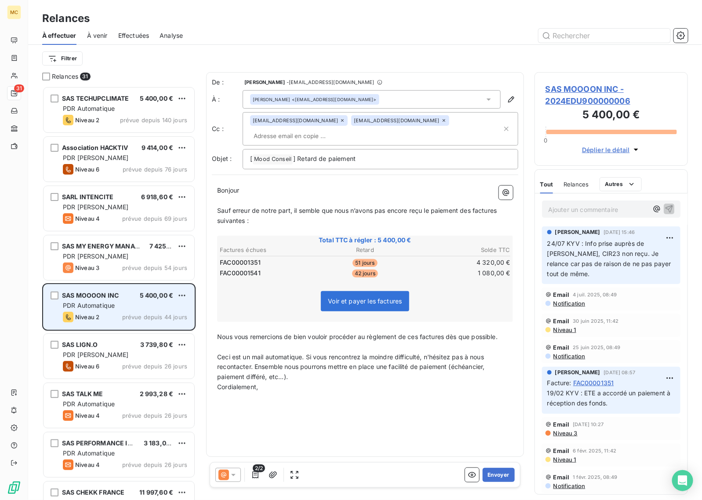
click at [140, 309] on div "PDR Automatique" at bounding box center [125, 305] width 124 height 9
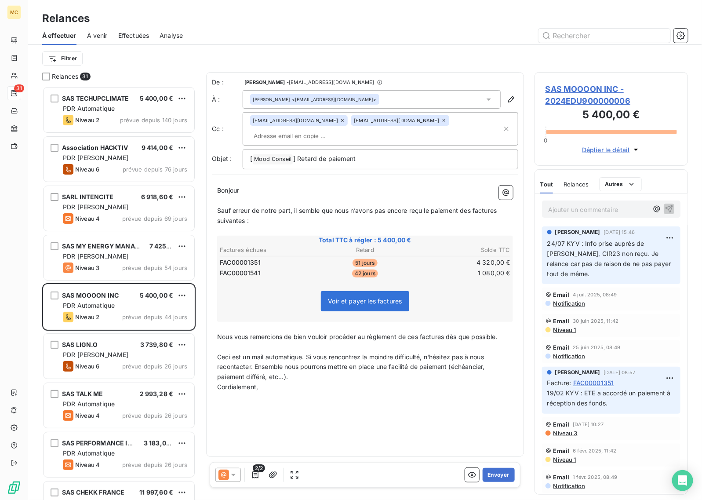
click at [223, 478] on icon at bounding box center [224, 475] width 11 height 11
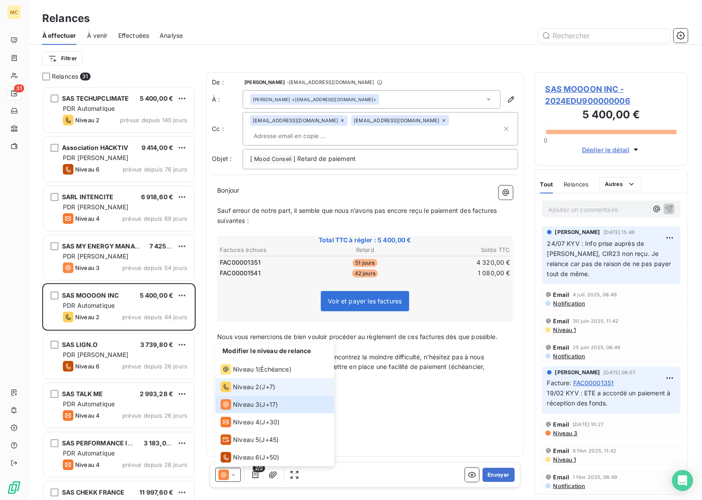
click at [254, 383] on span "Niveau 2" at bounding box center [246, 387] width 26 height 9
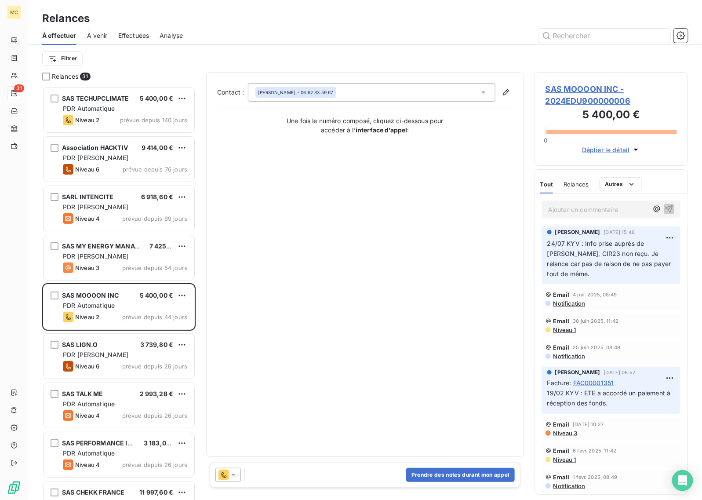
click at [575, 89] on span "SAS MOOOON INC - 2024EDU900000006" at bounding box center [611, 95] width 131 height 24
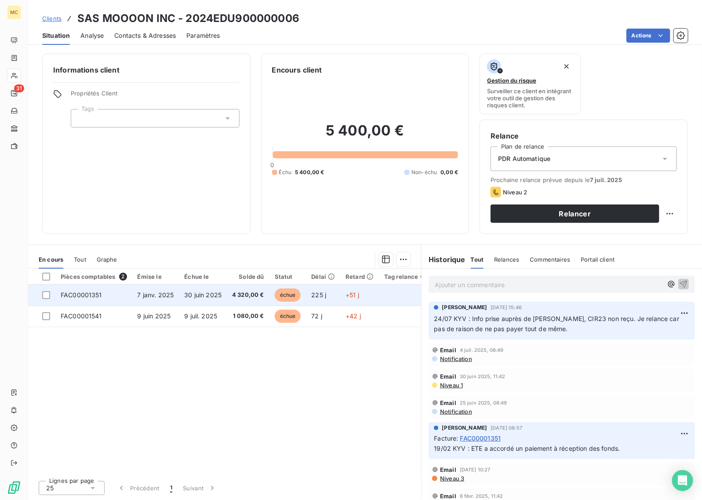
click at [184, 296] on span "30 juin 2025" at bounding box center [202, 294] width 37 height 7
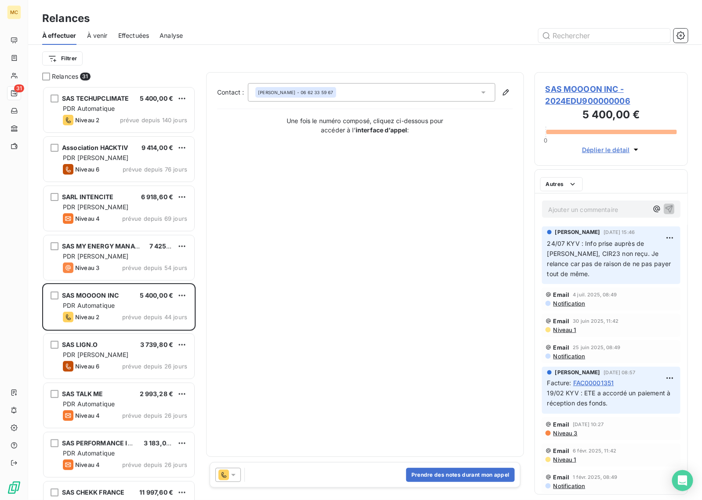
scroll to position [406, 145]
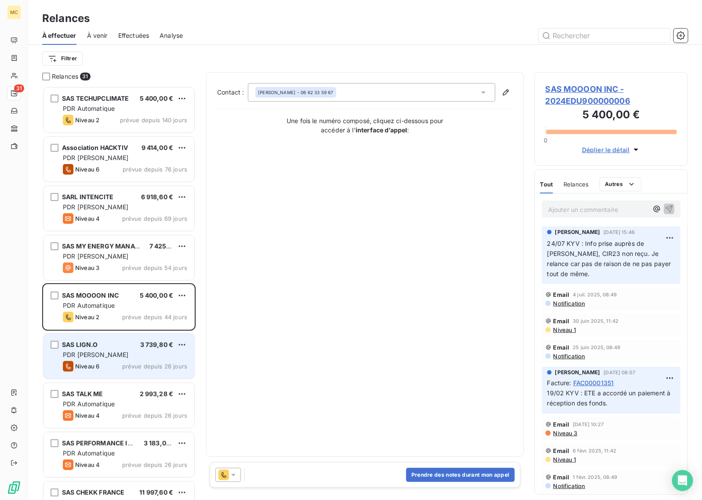
click at [106, 356] on div "PDR [PERSON_NAME]" at bounding box center [125, 354] width 124 height 9
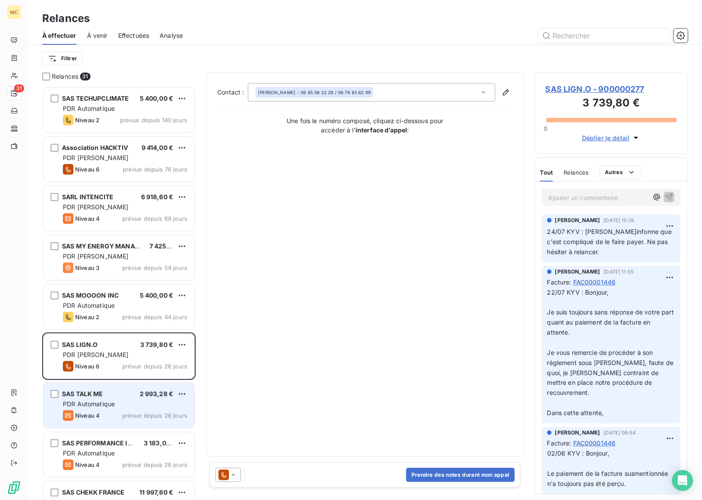
click at [134, 412] on span "prévue depuis 26 jours" at bounding box center [154, 415] width 65 height 7
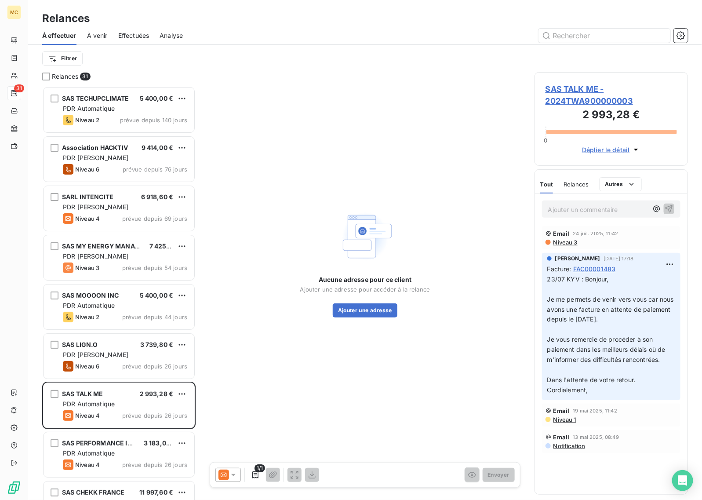
drag, startPoint x: 364, startPoint y: 122, endPoint x: 388, endPoint y: 113, distance: 25.7
click at [364, 122] on div "Aucune adresse pour ce client Ajouter une adresse pour accéder à la relance Ajo…" at bounding box center [365, 262] width 318 height 381
